Goal: Transaction & Acquisition: Download file/media

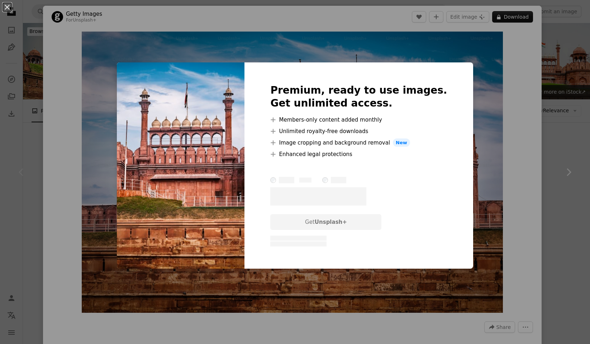
scroll to position [141, 0]
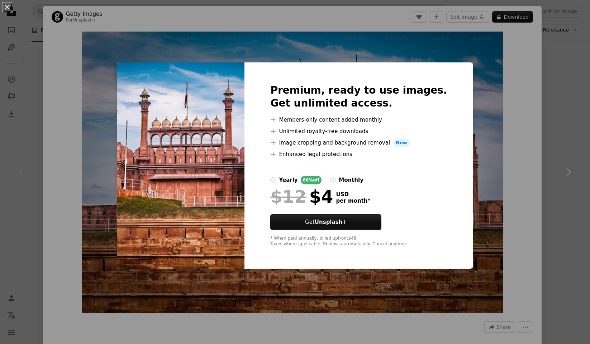
click at [561, 112] on div "An X shape Premium, ready to use images. Get unlimited access. A plus sign Memb…" at bounding box center [295, 172] width 590 height 344
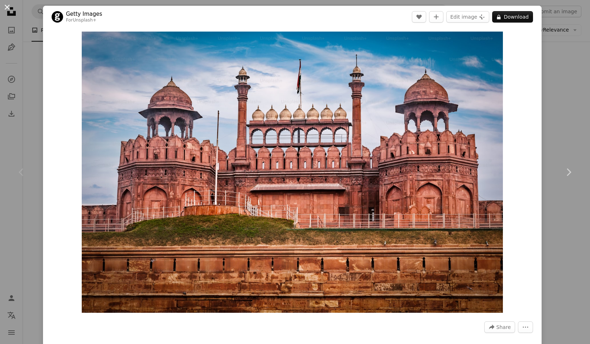
click at [10, 9] on button "An X shape" at bounding box center [7, 7] width 9 height 9
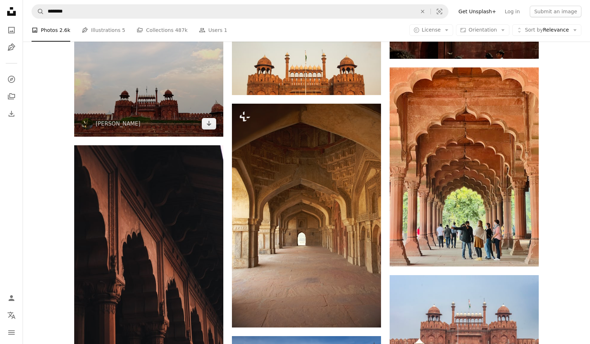
scroll to position [655, 0]
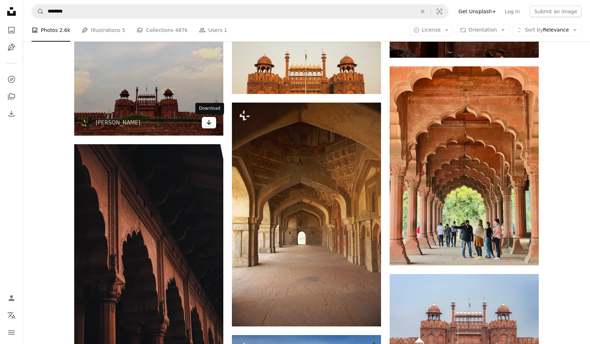
click at [209, 123] on icon "Download" at bounding box center [209, 122] width 5 height 5
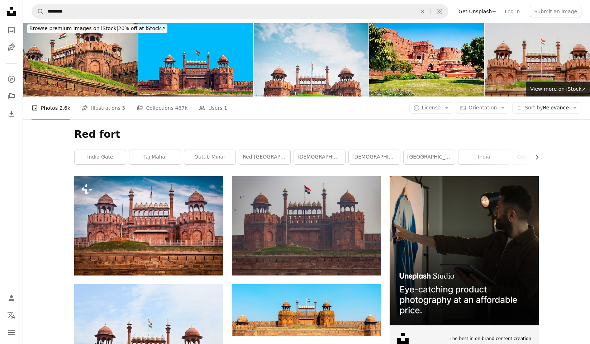
scroll to position [101, 0]
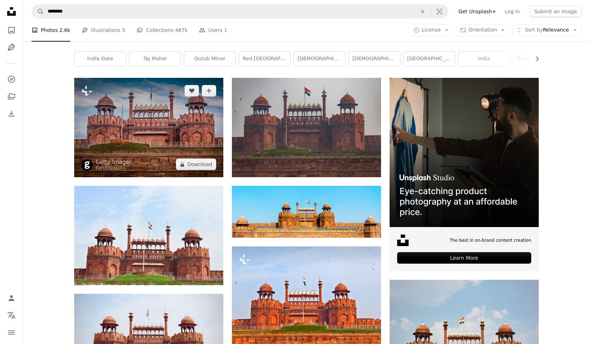
click at [120, 118] on img at bounding box center [148, 127] width 149 height 99
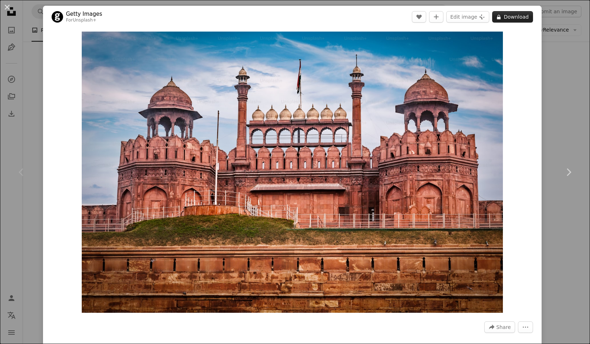
click at [523, 19] on button "A lock Download" at bounding box center [512, 16] width 41 height 11
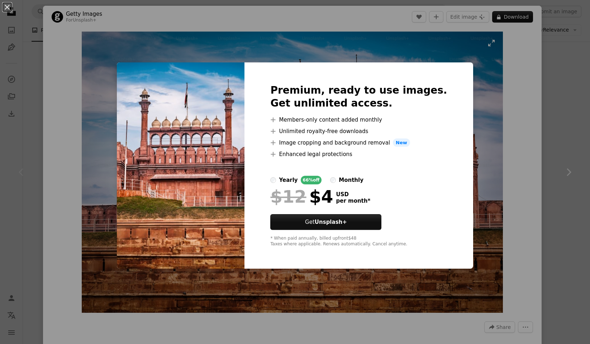
click at [491, 170] on div "An X shape Premium, ready to use images. Get unlimited access. A plus sign Memb…" at bounding box center [295, 172] width 590 height 344
